Goal: Task Accomplishment & Management: Complete application form

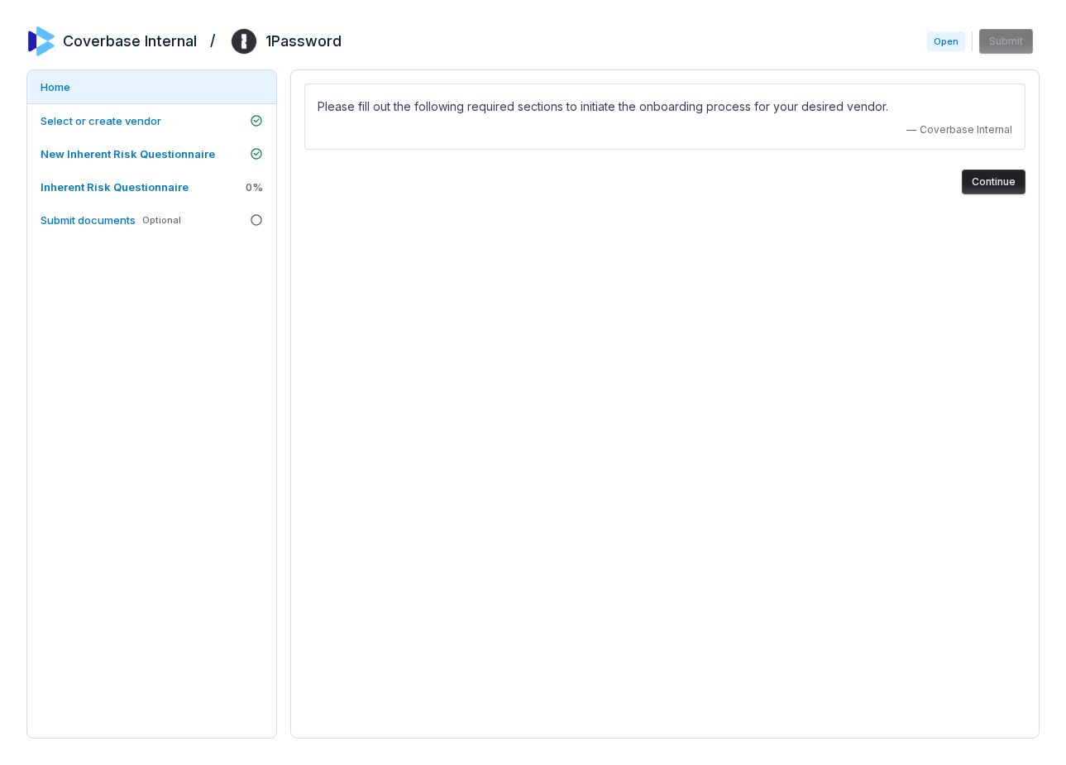
click at [369, 272] on div "Please fill out the following required sections to initiate the onboarding proc…" at bounding box center [664, 403] width 749 height 669
click at [199, 123] on link "Select or create vendor" at bounding box center [151, 120] width 249 height 33
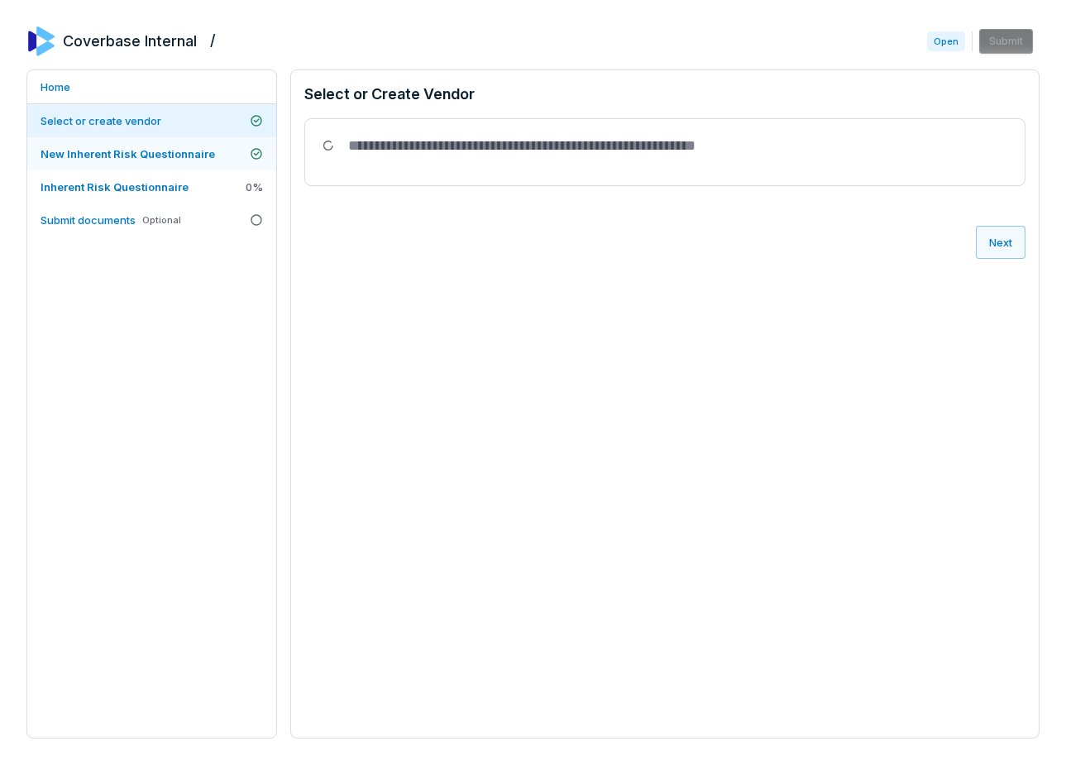
click at [199, 151] on span "New Inherent Risk Questionnaire" at bounding box center [128, 153] width 175 height 13
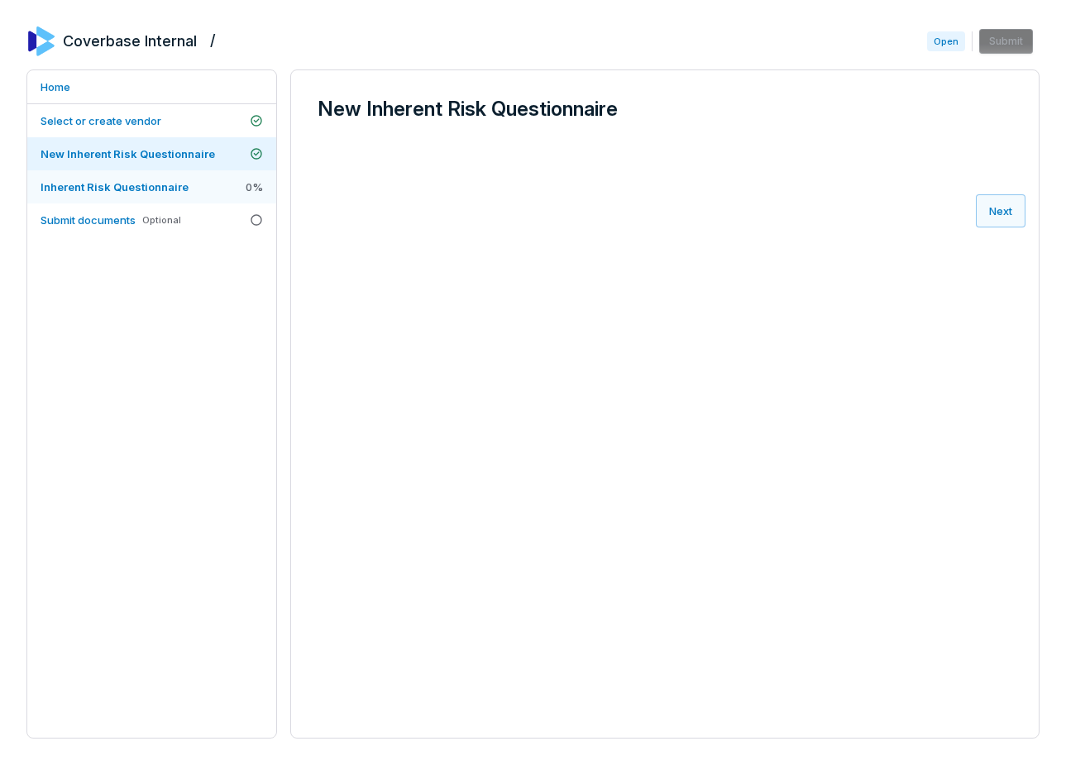
click at [192, 184] on link "Inherent Risk Questionnaire 0 %" at bounding box center [151, 186] width 249 height 33
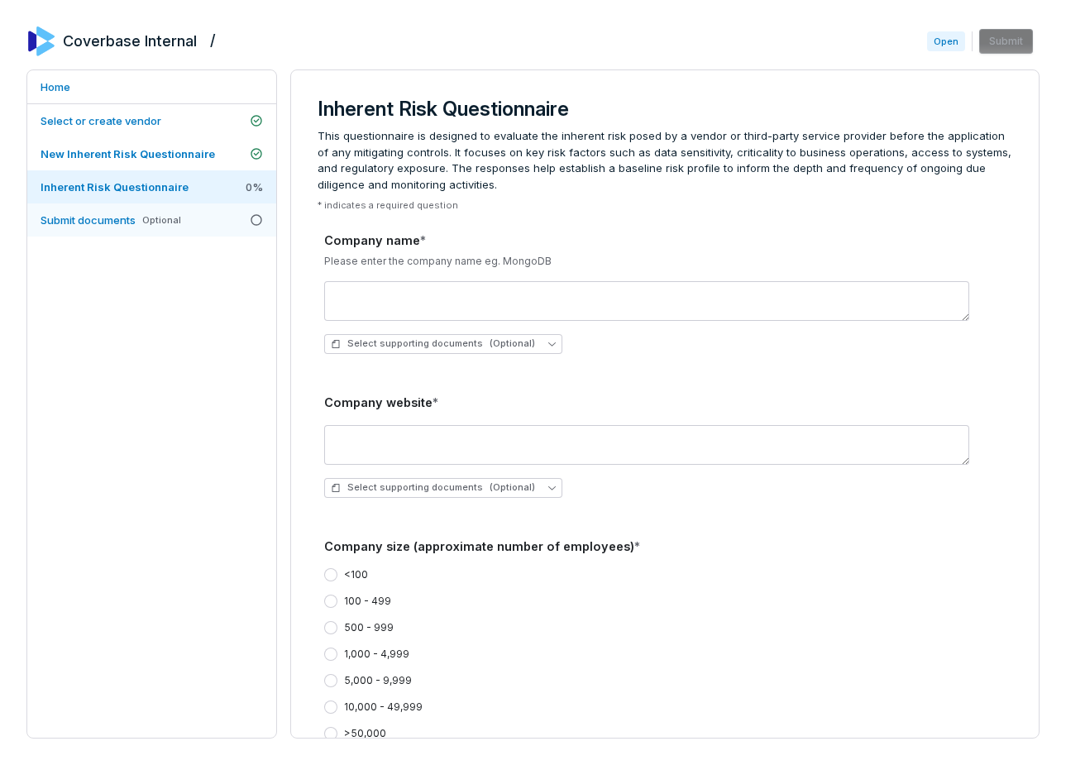
click at [198, 227] on link "Submit documents Optional" at bounding box center [151, 219] width 249 height 33
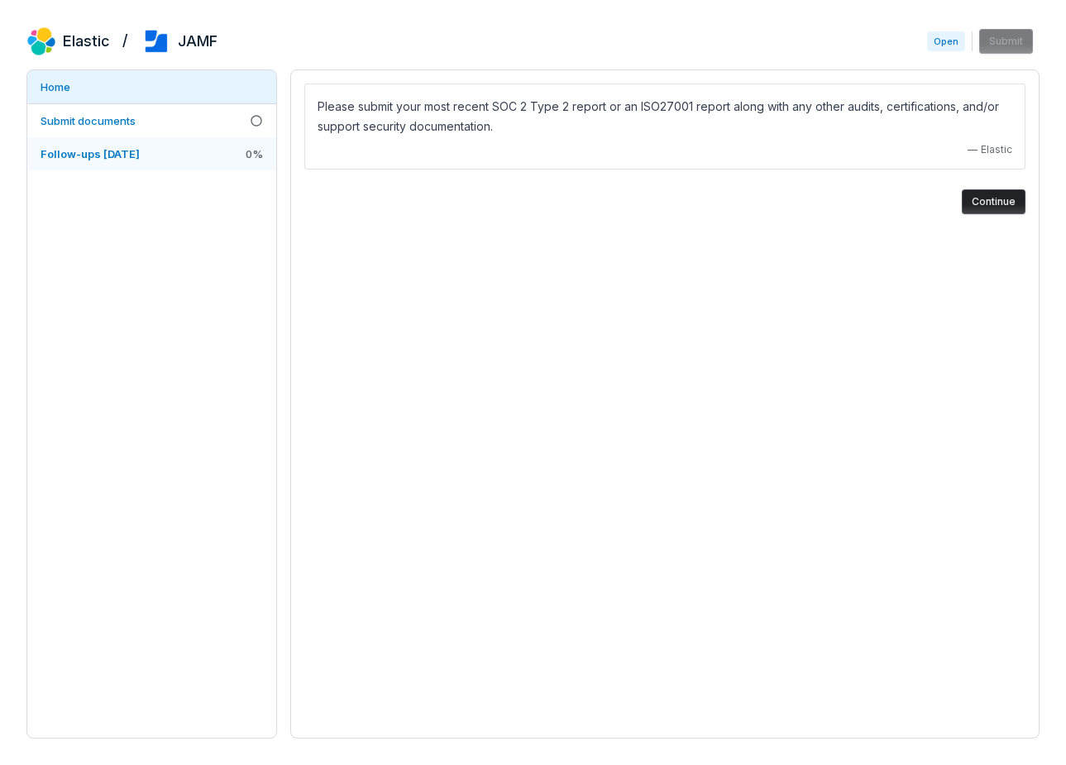
click at [140, 156] on span "Follow-ups 2025-07-25" at bounding box center [90, 153] width 99 height 13
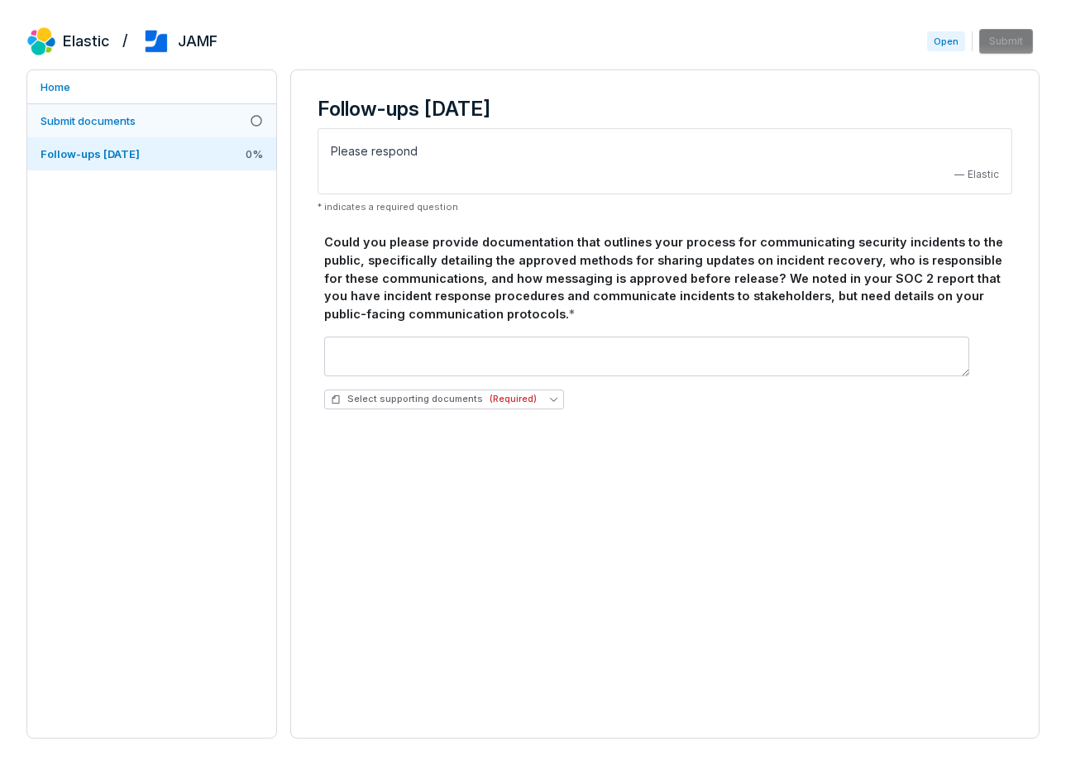
click at [162, 119] on link "Submit documents" at bounding box center [151, 120] width 249 height 33
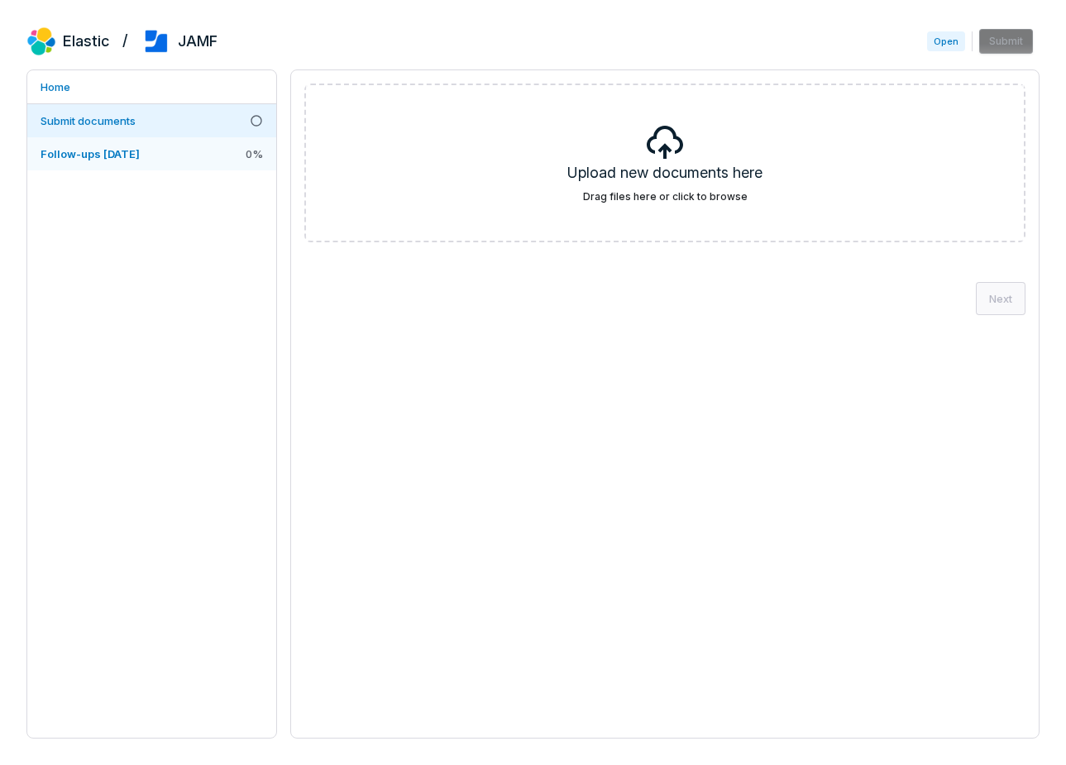
click at [118, 151] on span "Follow-ups 2025-07-25" at bounding box center [90, 153] width 99 height 13
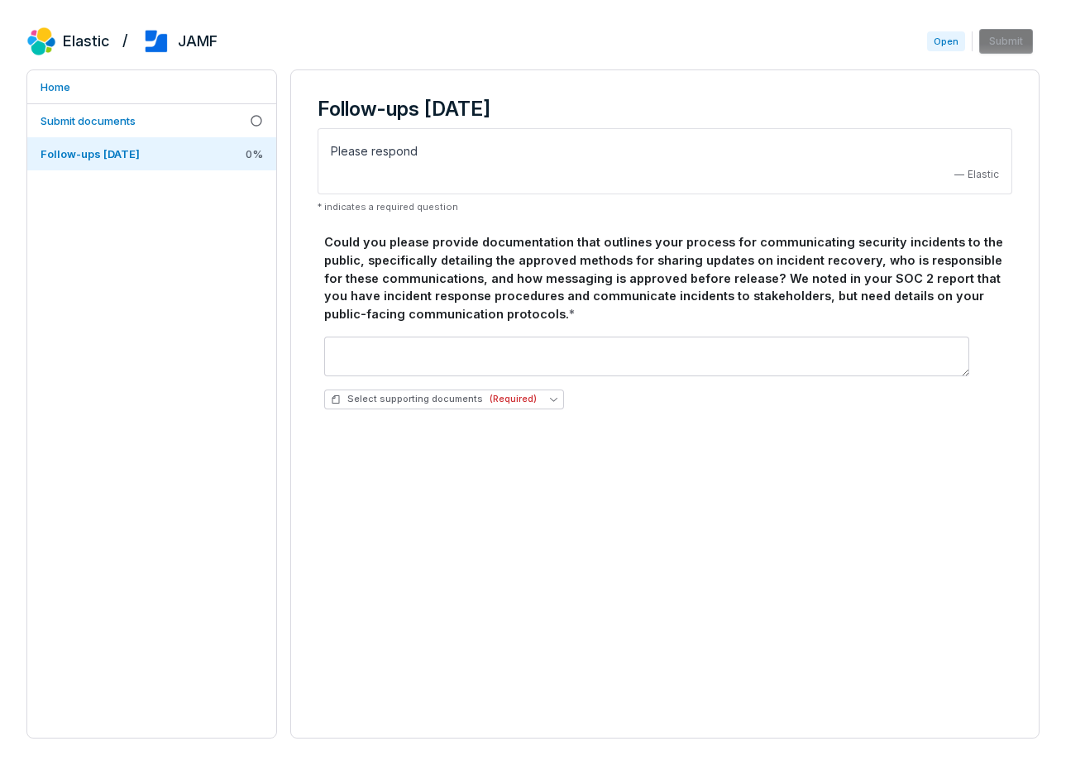
click at [127, 246] on div "Home Submit documents Follow-ups 2025-07-25 0 %" at bounding box center [151, 403] width 251 height 669
